Goal: Information Seeking & Learning: Find specific page/section

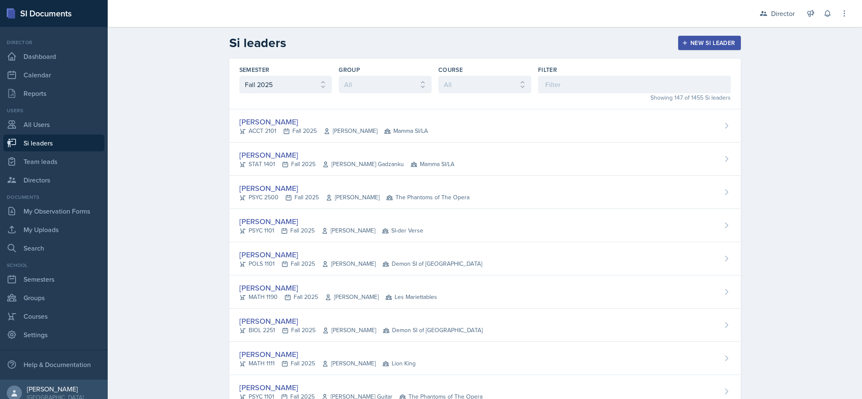
select select "2bed604d-1099-4043-b1bc-2365e8740244"
click at [556, 88] on input at bounding box center [634, 85] width 193 height 18
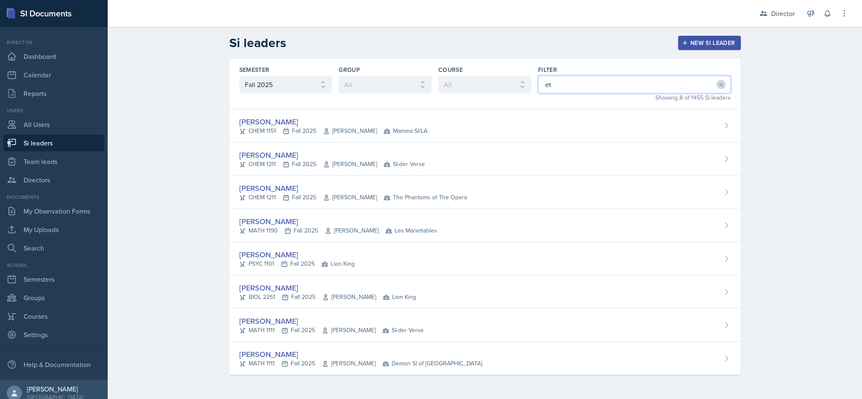
type input "eth"
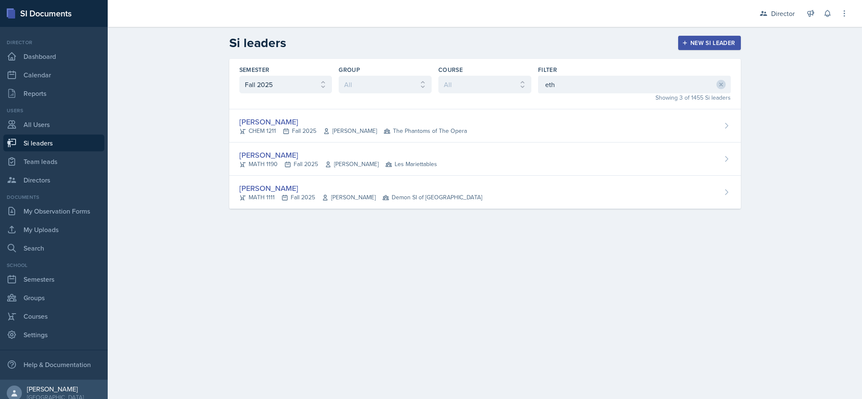
click at [365, 159] on div "[PERSON_NAME]" at bounding box center [338, 154] width 198 height 11
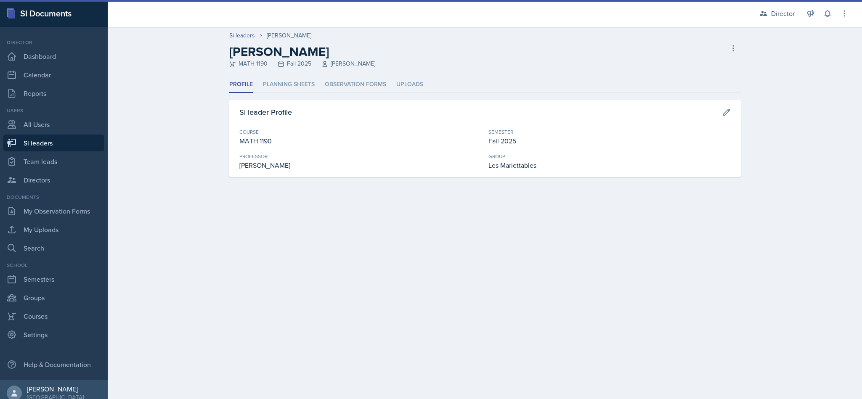
click at [298, 89] on li "Planning Sheets" at bounding box center [289, 85] width 52 height 16
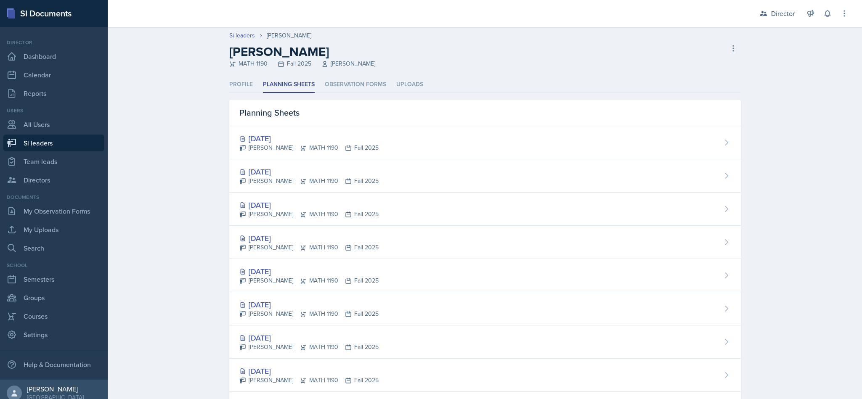
click at [373, 85] on li "Observation Forms" at bounding box center [355, 85] width 61 height 16
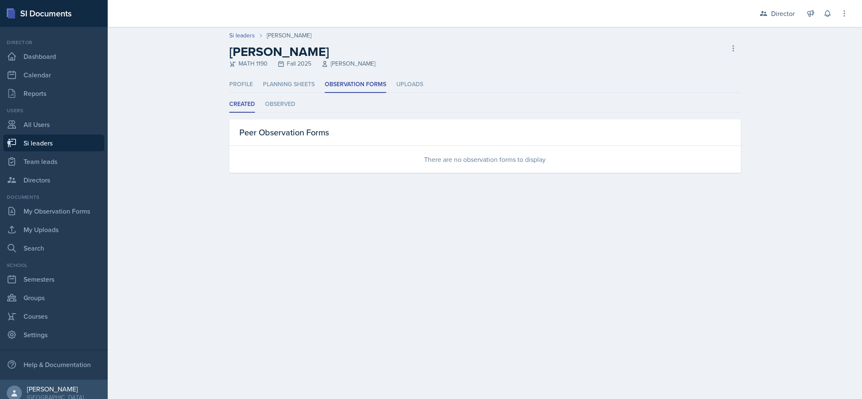
click at [285, 85] on li "Planning Sheets" at bounding box center [289, 85] width 52 height 16
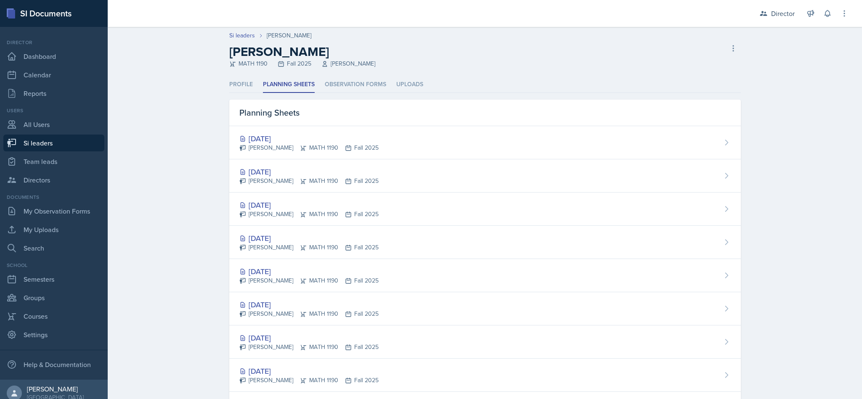
click at [343, 86] on li "Observation Forms" at bounding box center [355, 85] width 61 height 16
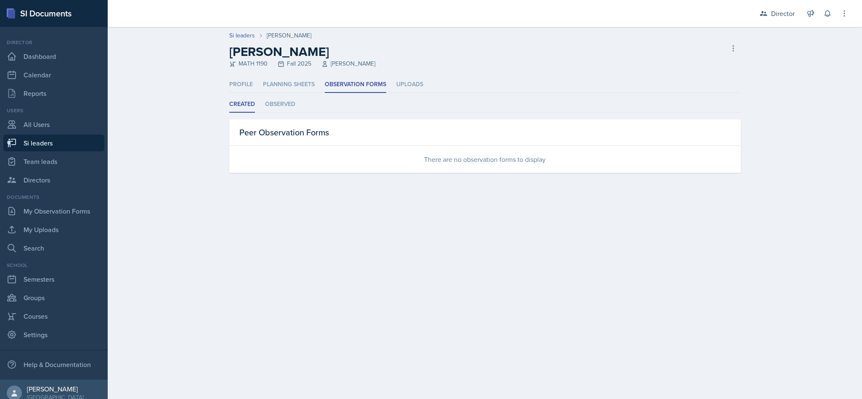
click at [295, 109] on li "Observed" at bounding box center [280, 104] width 30 height 16
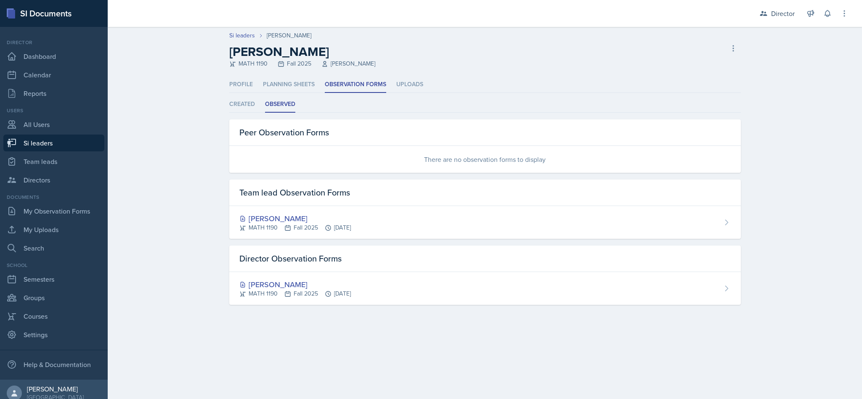
click at [244, 110] on li "Created" at bounding box center [242, 104] width 26 height 16
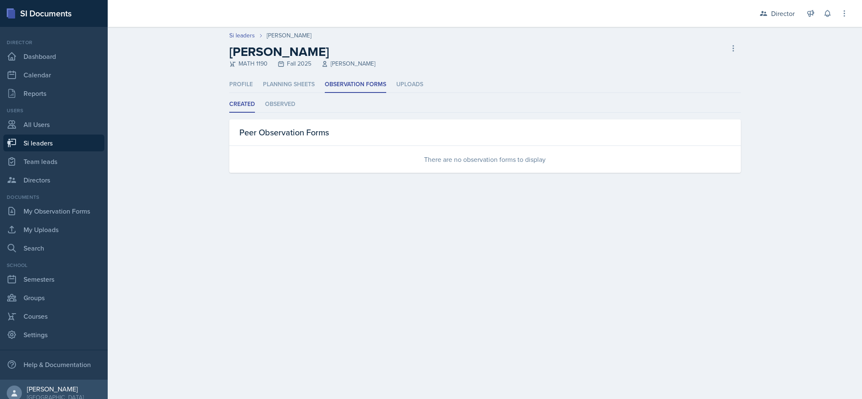
click at [287, 83] on li "Planning Sheets" at bounding box center [289, 85] width 52 height 16
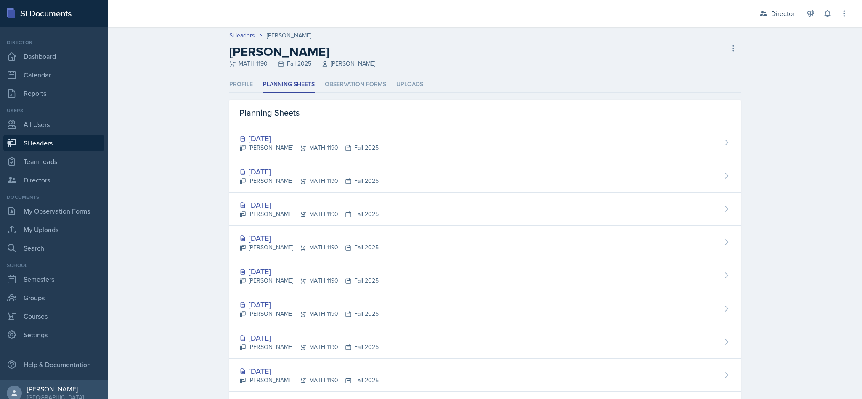
click at [484, 218] on div "[DATE] [PERSON_NAME] MATH 1190 Fall 2025" at bounding box center [485, 209] width 512 height 33
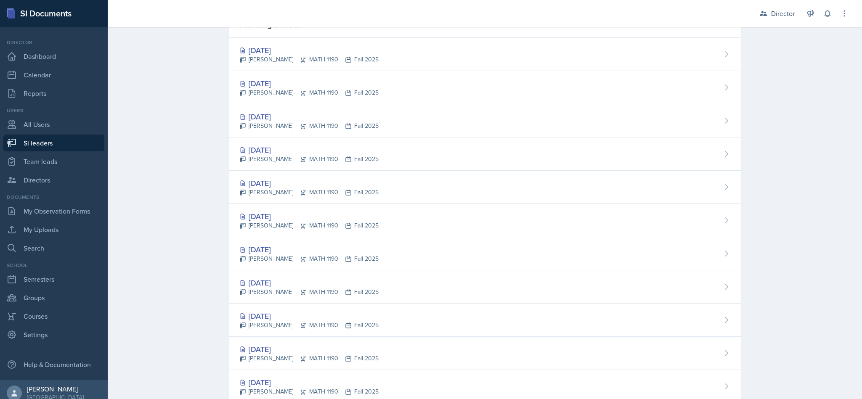
scroll to position [95, 0]
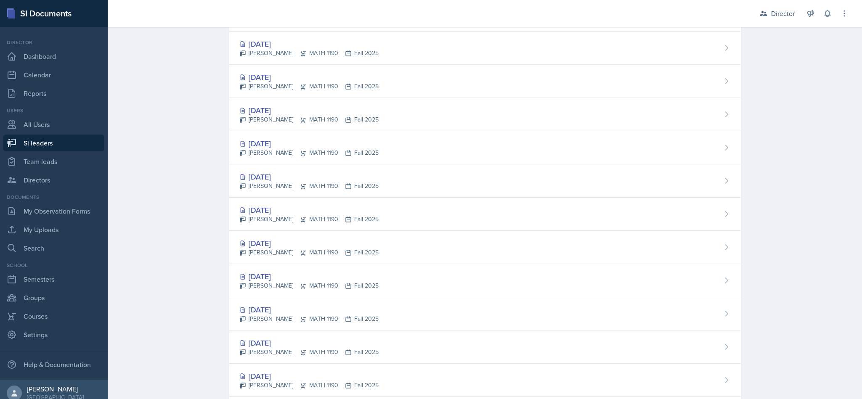
click at [253, 311] on div "[DATE]" at bounding box center [308, 309] width 139 height 11
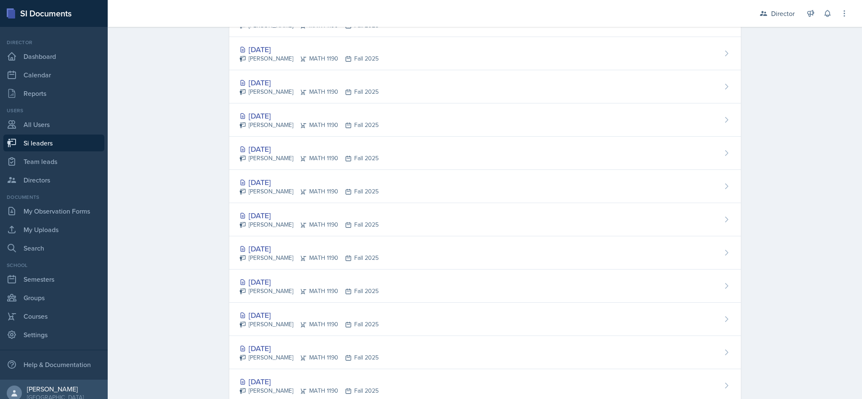
scroll to position [221, 0]
click at [258, 88] on div "[DATE]" at bounding box center [308, 83] width 139 height 11
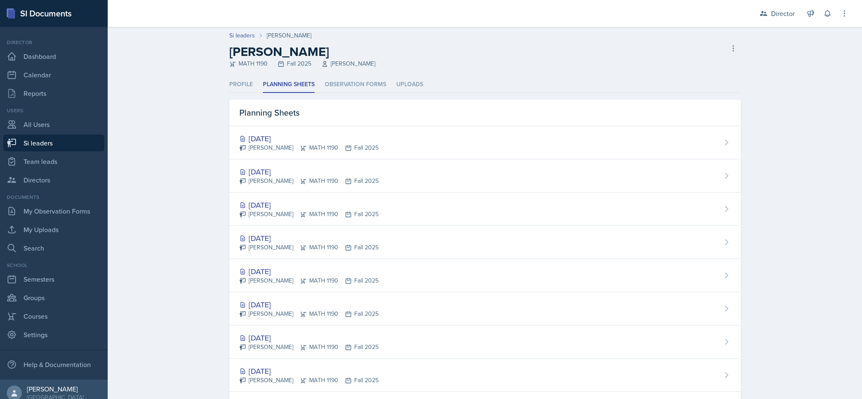
click at [346, 144] on div "[PERSON_NAME] MATH 1190 Fall 2025" at bounding box center [308, 148] width 139 height 9
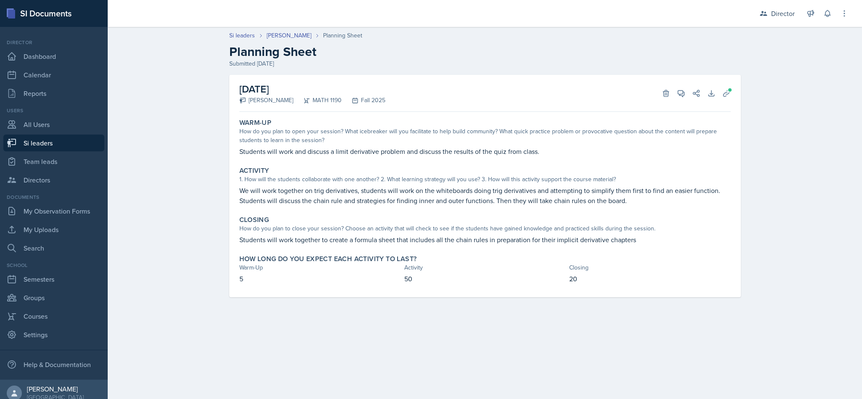
click at [56, 139] on link "Si leaders" at bounding box center [53, 143] width 101 height 17
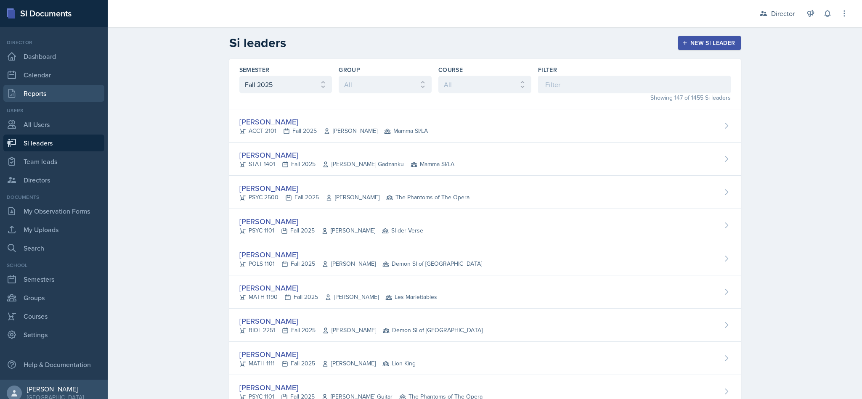
click at [40, 93] on link "Reports" at bounding box center [53, 93] width 101 height 17
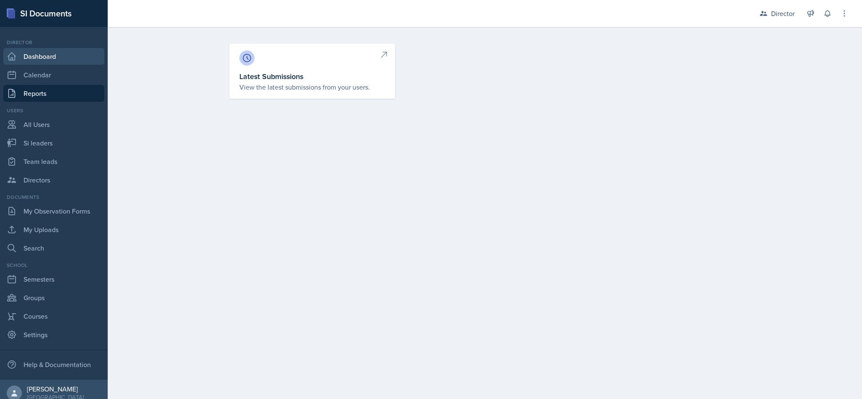
click at [56, 61] on link "Dashboard" at bounding box center [53, 56] width 101 height 17
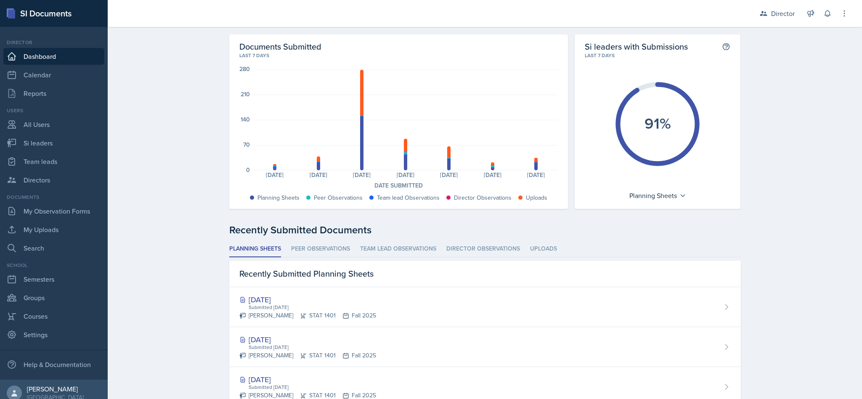
scroll to position [37, 0]
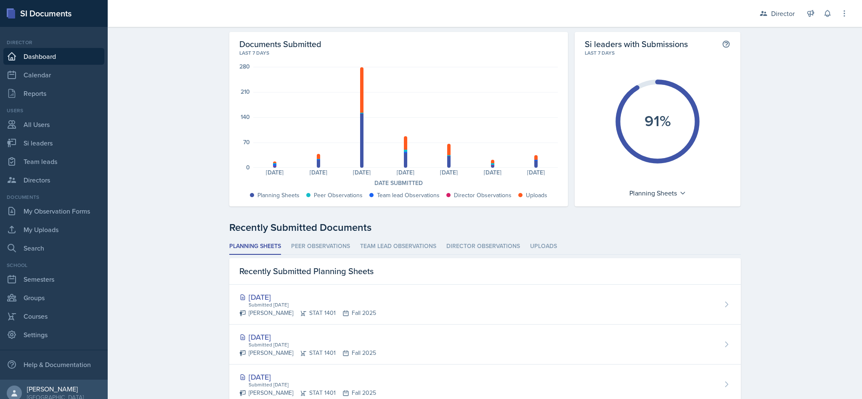
click at [334, 245] on li "Peer Observations" at bounding box center [320, 247] width 59 height 16
click at [389, 250] on li "Team lead Observations" at bounding box center [398, 247] width 76 height 16
click at [264, 250] on li "Planning Sheets" at bounding box center [255, 247] width 52 height 16
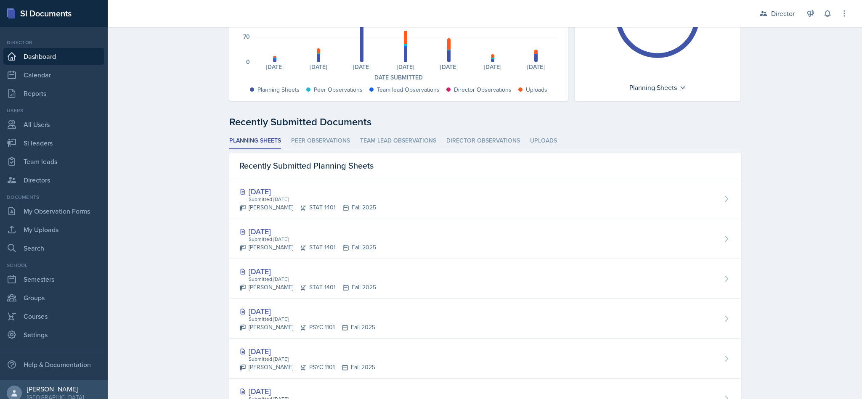
scroll to position [0, 0]
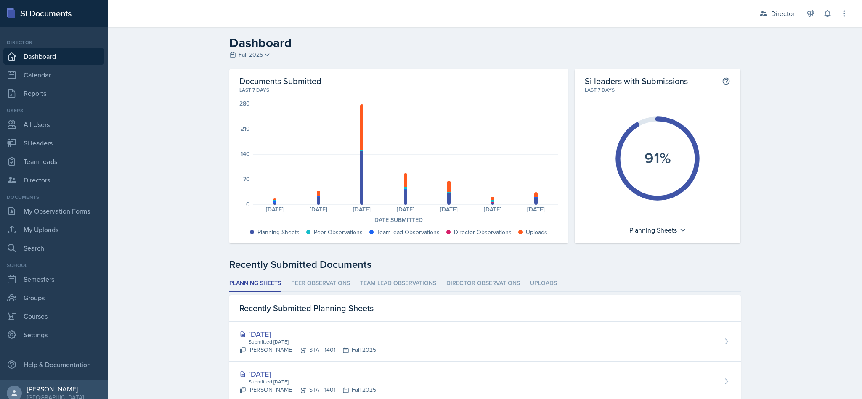
click at [37, 145] on link "Si leaders" at bounding box center [53, 143] width 101 height 17
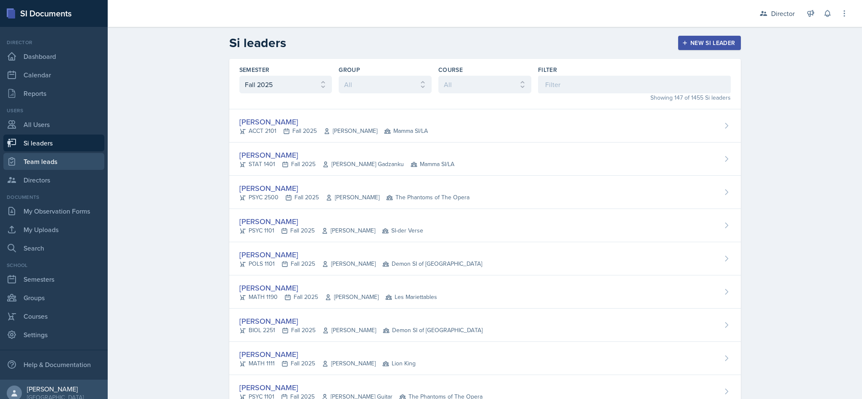
click at [45, 160] on link "Team leads" at bounding box center [53, 161] width 101 height 17
select select "2bed604d-1099-4043-b1bc-2365e8740244"
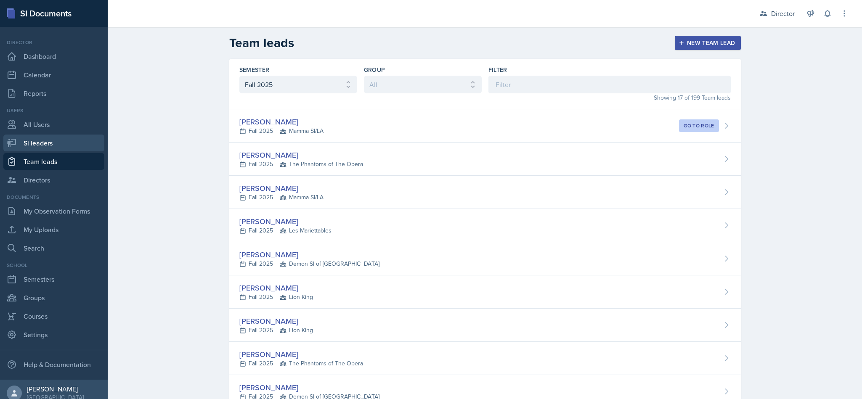
click at [56, 149] on link "Si leaders" at bounding box center [53, 143] width 101 height 17
select select "2bed604d-1099-4043-b1bc-2365e8740244"
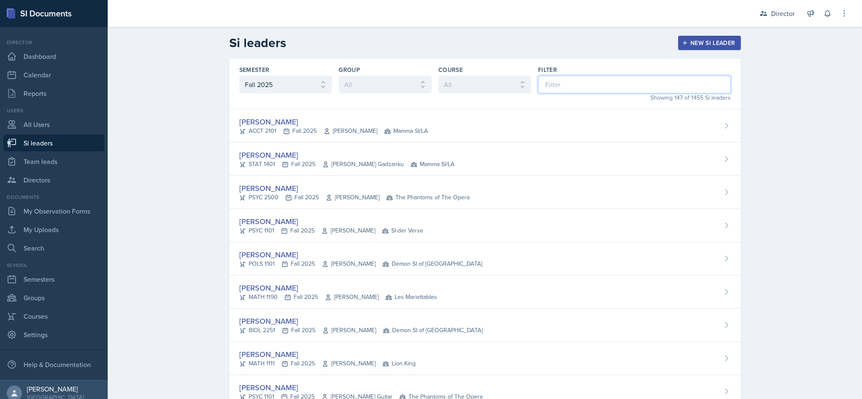
click at [612, 88] on input at bounding box center [634, 85] width 193 height 18
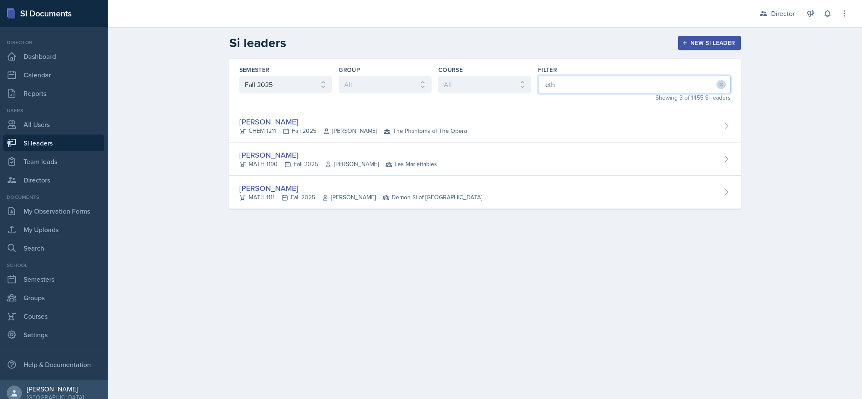
type input "eth"
click at [407, 155] on div "[PERSON_NAME]" at bounding box center [338, 154] width 198 height 11
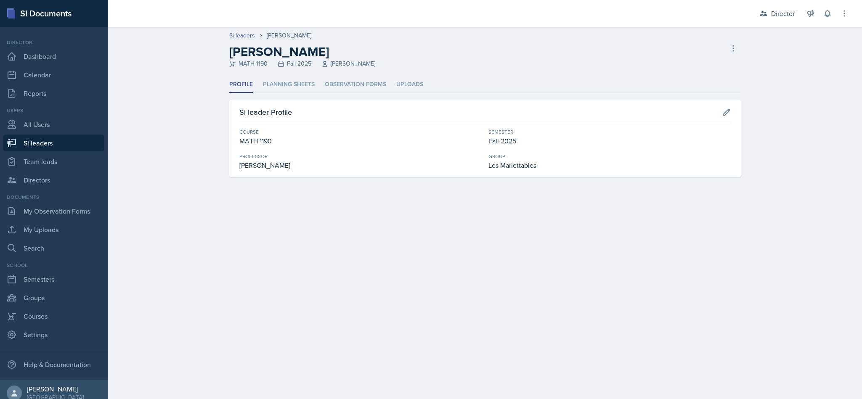
click at [300, 81] on li "Planning Sheets" at bounding box center [289, 85] width 52 height 16
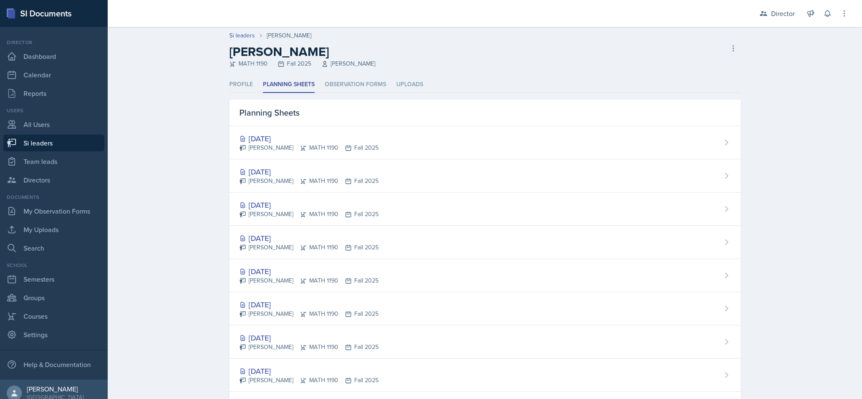
click at [345, 213] on icon at bounding box center [348, 214] width 7 height 7
click at [256, 172] on div "[DATE]" at bounding box center [308, 171] width 139 height 11
click at [250, 143] on div "[DATE]" at bounding box center [308, 138] width 139 height 11
click at [503, 318] on div "[DATE] [PERSON_NAME] MATH 1190 Fall 2025" at bounding box center [485, 308] width 512 height 33
click at [526, 220] on div "[DATE] [PERSON_NAME] MATH 1190 Fall 2025" at bounding box center [485, 209] width 512 height 33
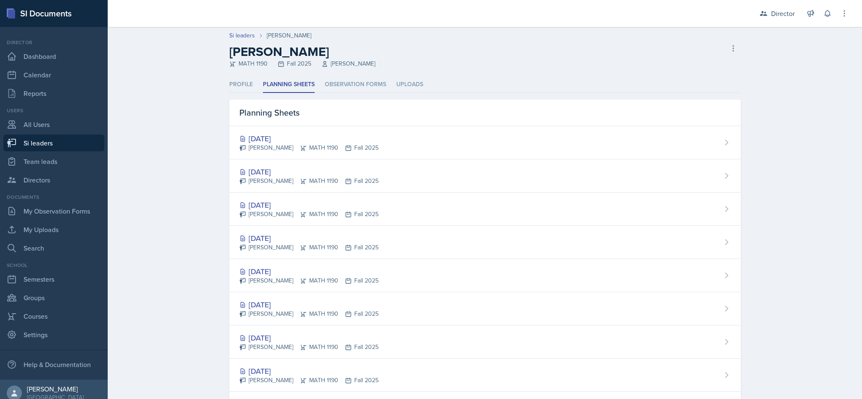
click at [509, 272] on div "[DATE] [PERSON_NAME] MATH 1190 Fall 2025" at bounding box center [485, 275] width 512 height 33
click at [503, 283] on div "[DATE] [PERSON_NAME] MATH 1190 Fall 2025" at bounding box center [485, 275] width 512 height 33
click at [518, 231] on div "[DATE] [PERSON_NAME] MATH 1190 Fall 2025" at bounding box center [485, 242] width 512 height 33
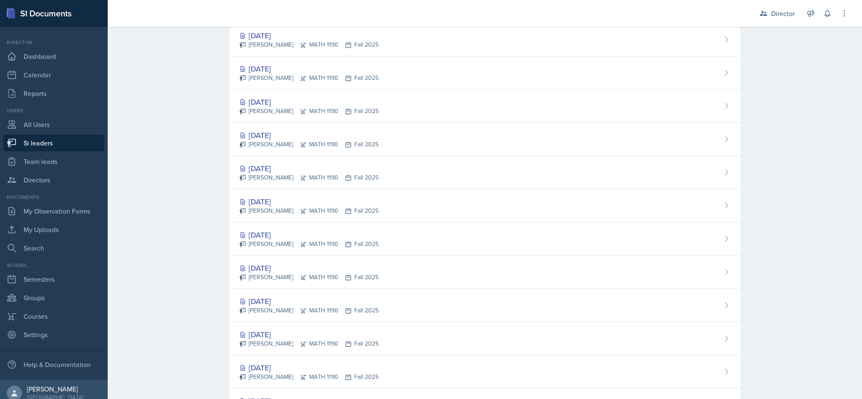
scroll to position [175, 0]
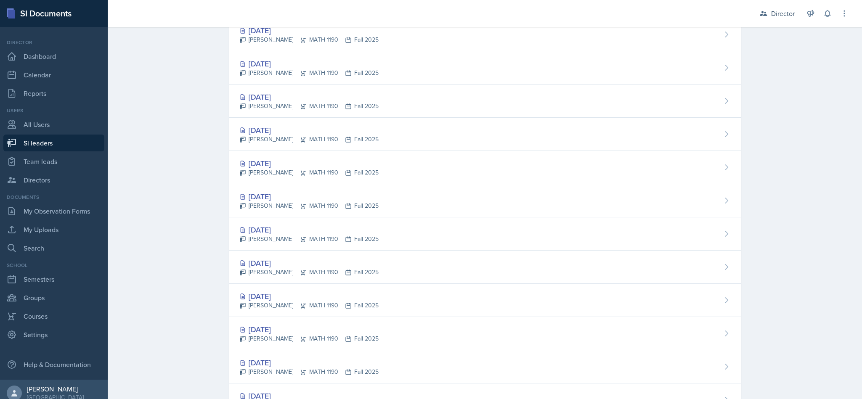
click at [585, 175] on div "[DATE] [PERSON_NAME] MATH 1190 Fall 2025" at bounding box center [485, 167] width 512 height 33
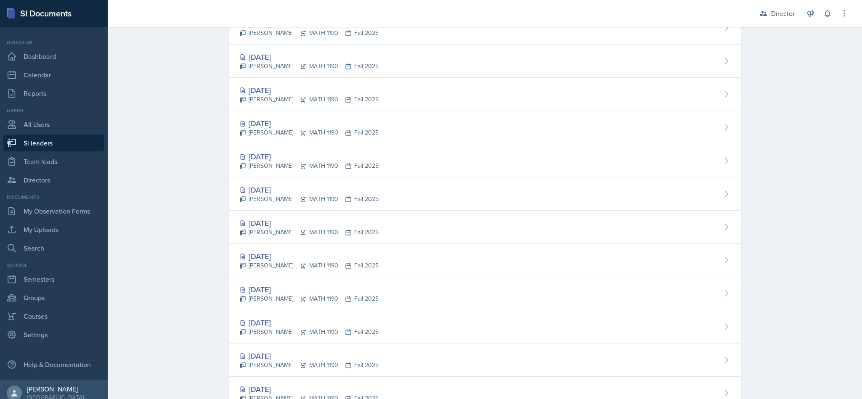
scroll to position [117, 0]
click at [510, 271] on div "[DATE] [PERSON_NAME] MATH 1190 Fall 2025" at bounding box center [485, 258] width 512 height 33
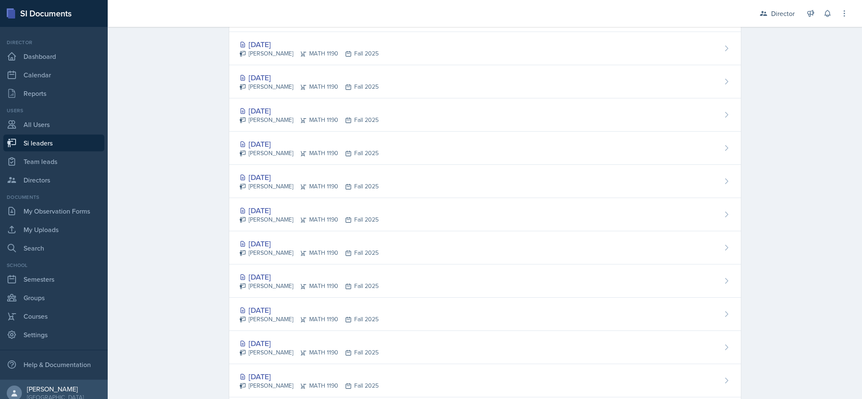
scroll to position [129, 0]
click at [521, 296] on div "[DATE] [PERSON_NAME] MATH 1190 Fall 2025" at bounding box center [485, 279] width 512 height 33
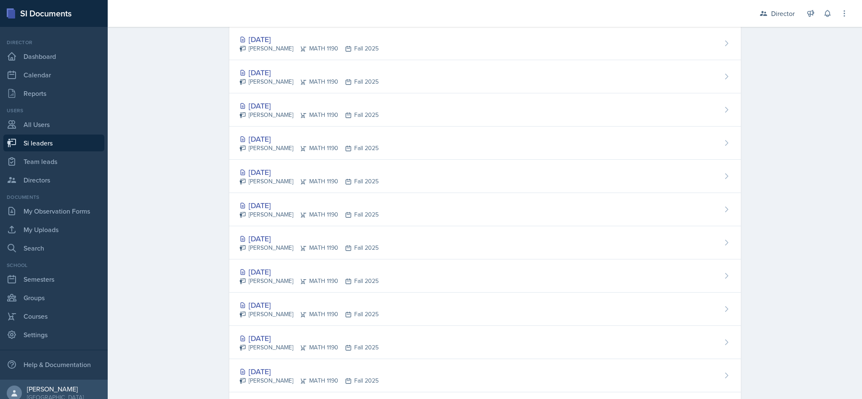
scroll to position [257, 0]
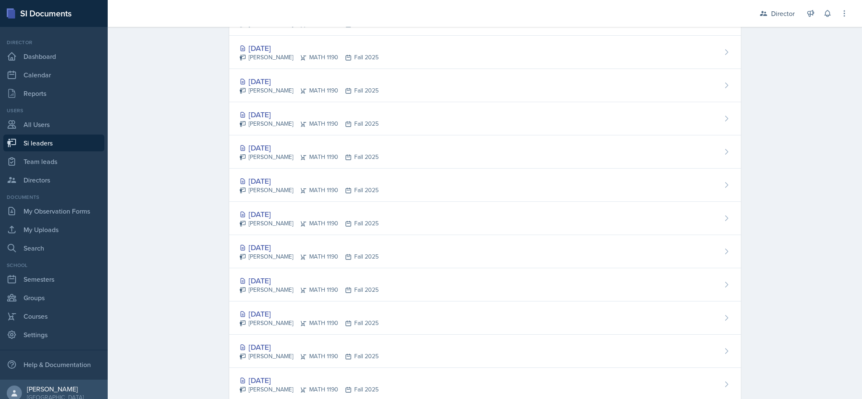
click at [553, 185] on div "[DATE] [PERSON_NAME] MATH 1190 Fall 2025" at bounding box center [485, 185] width 512 height 33
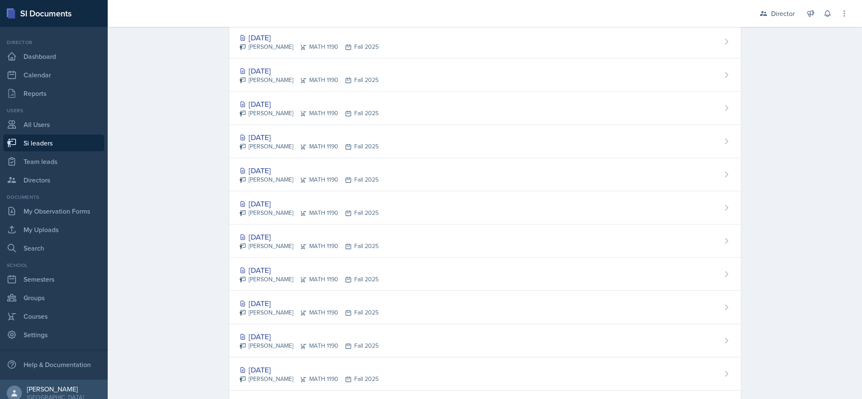
scroll to position [235, 0]
click at [533, 253] on div "[DATE] [PERSON_NAME] MATH 1190 Fall 2025" at bounding box center [485, 240] width 512 height 33
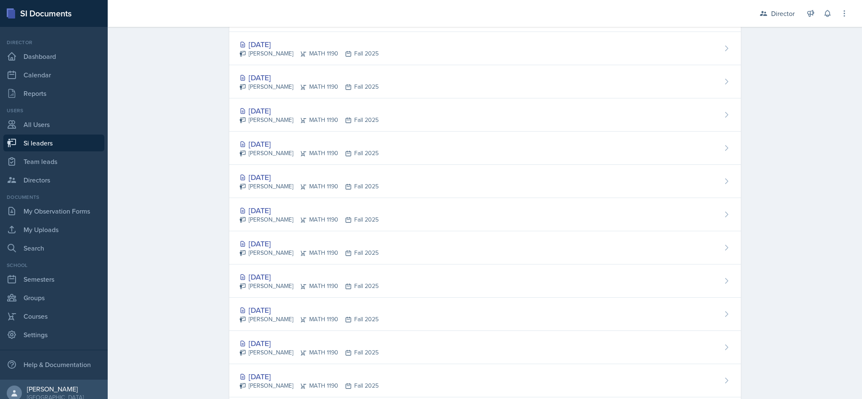
scroll to position [315, 0]
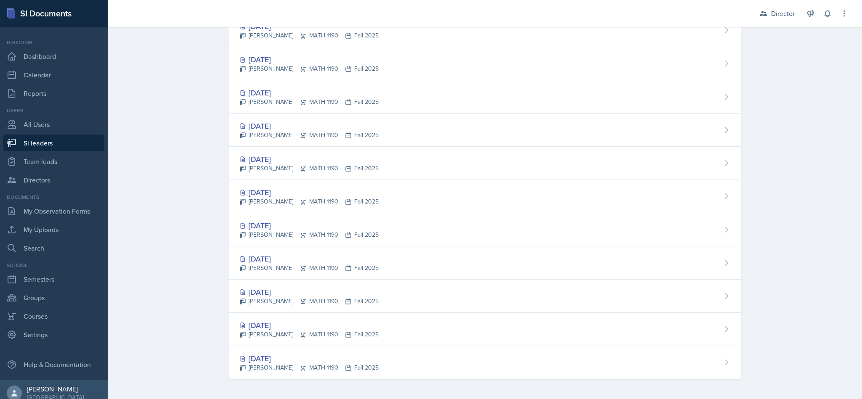
click at [517, 261] on div "[DATE] [PERSON_NAME] MATH 1190 Fall 2025" at bounding box center [485, 263] width 512 height 33
